Goal: Information Seeking & Learning: Learn about a topic

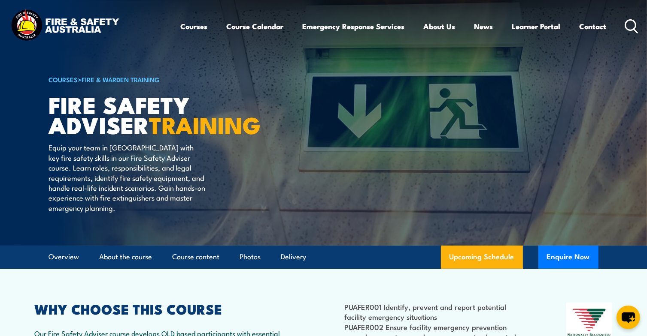
click at [628, 22] on icon at bounding box center [631, 26] width 14 height 14
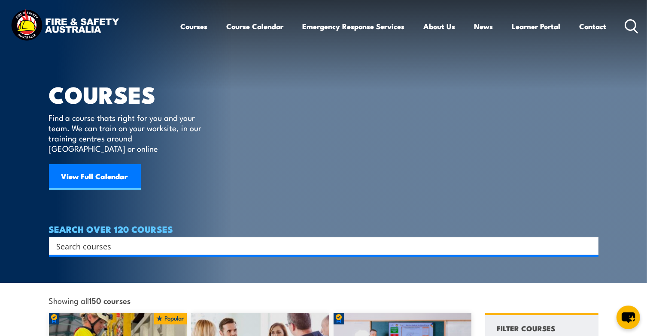
click at [165, 240] on input "Search input" at bounding box center [318, 246] width 523 height 13
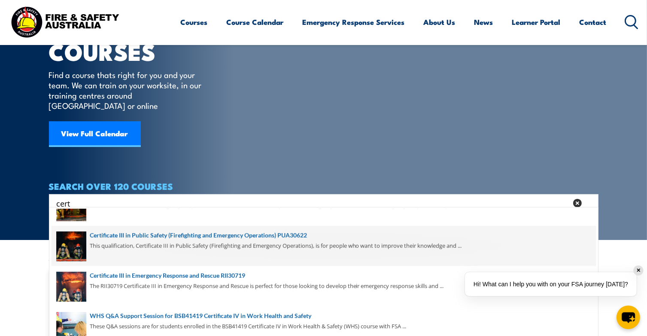
scroll to position [43, 0]
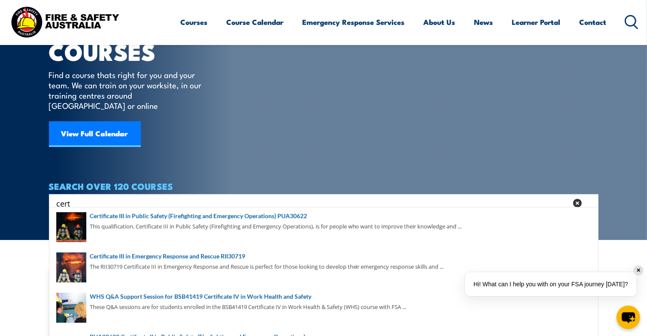
type input "cert"
